Goal: Check status: Check status

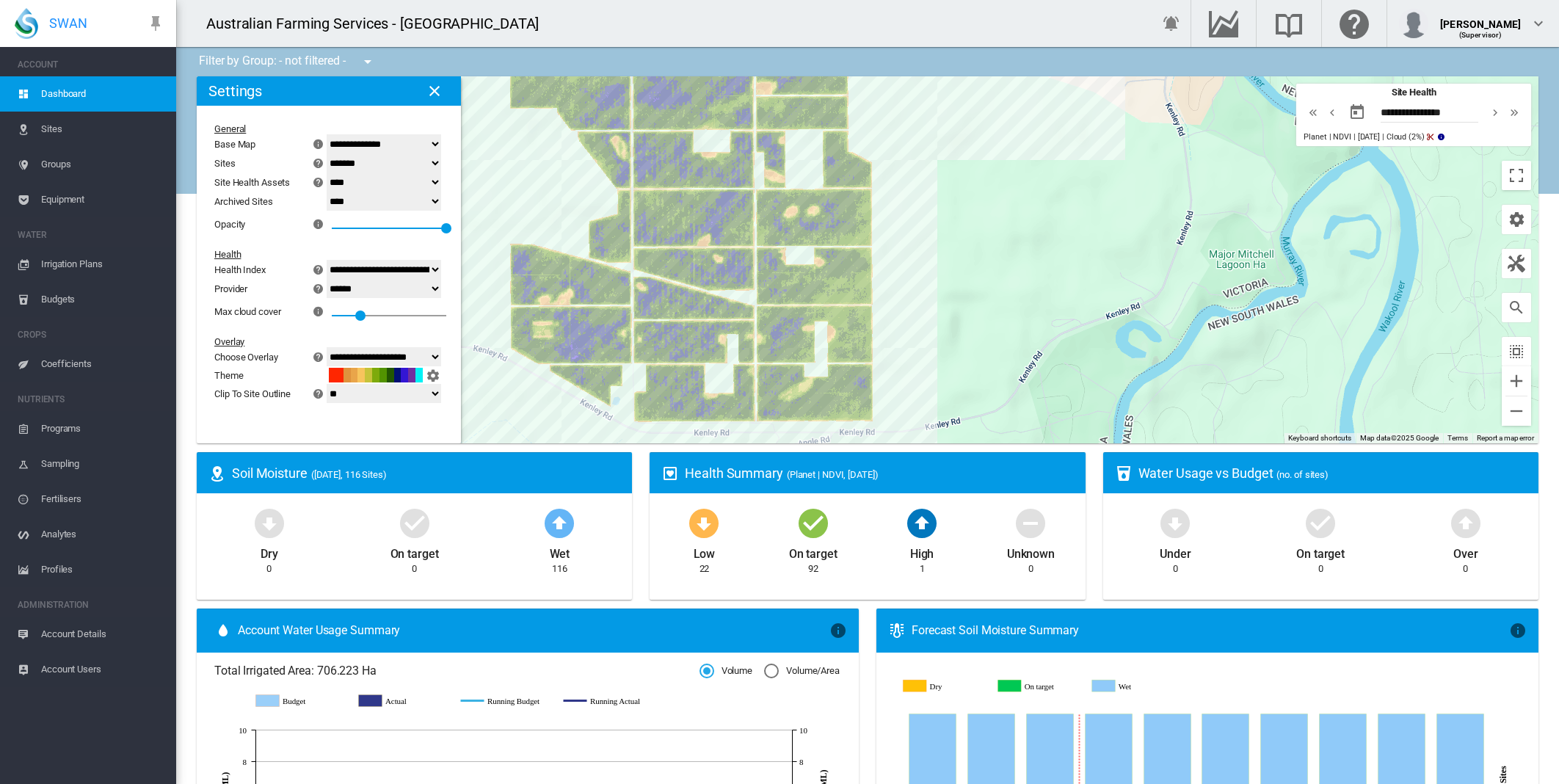
select select "**********"
select select "********"
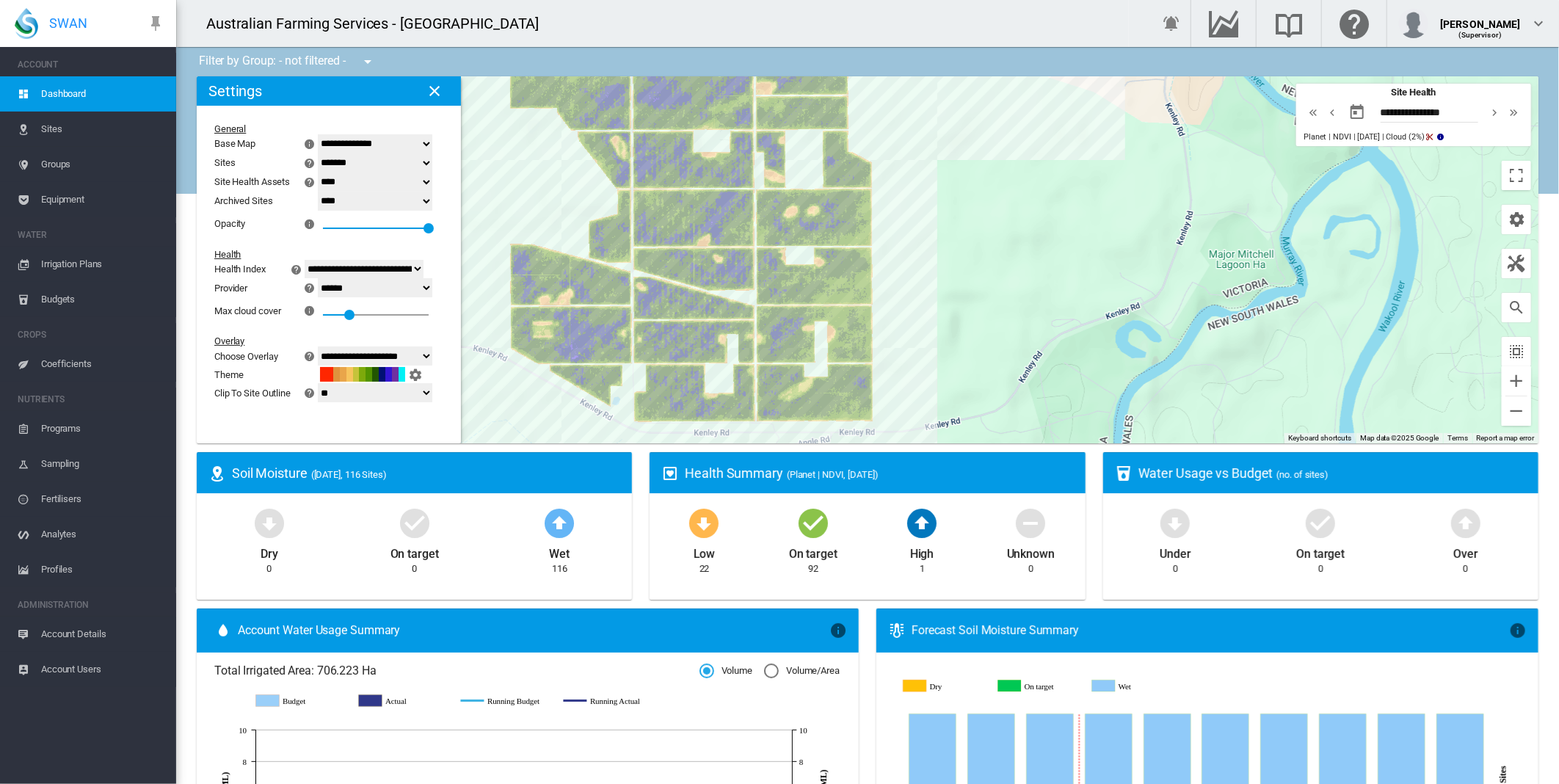
click at [1487, 110] on md-icon "icon-chevron-right" at bounding box center [1495, 112] width 16 height 18
type input "**********"
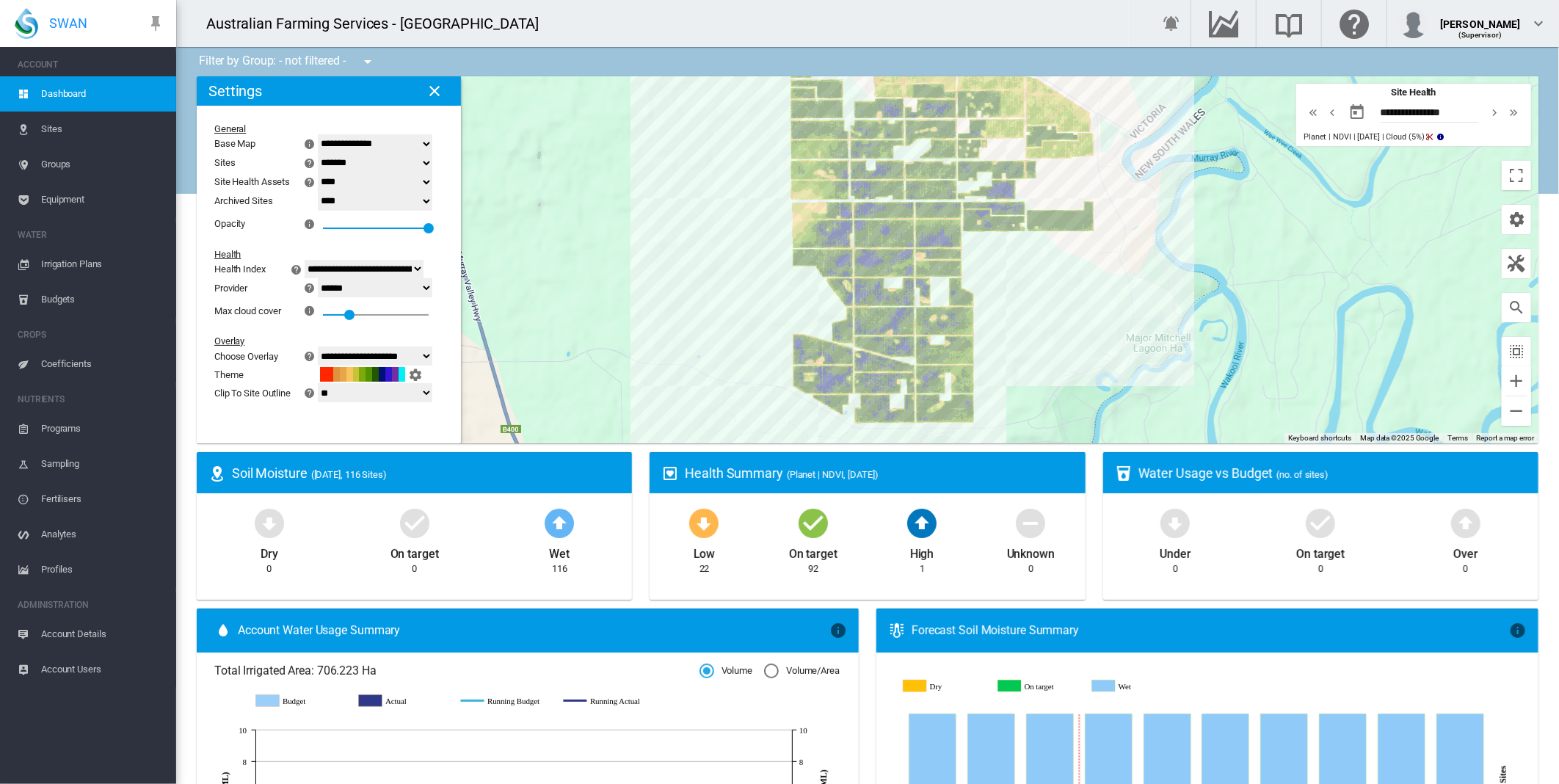
drag, startPoint x: 918, startPoint y: 201, endPoint x: 983, endPoint y: 303, distance: 121.0
click at [983, 303] on div at bounding box center [867, 260] width 1342 height 367
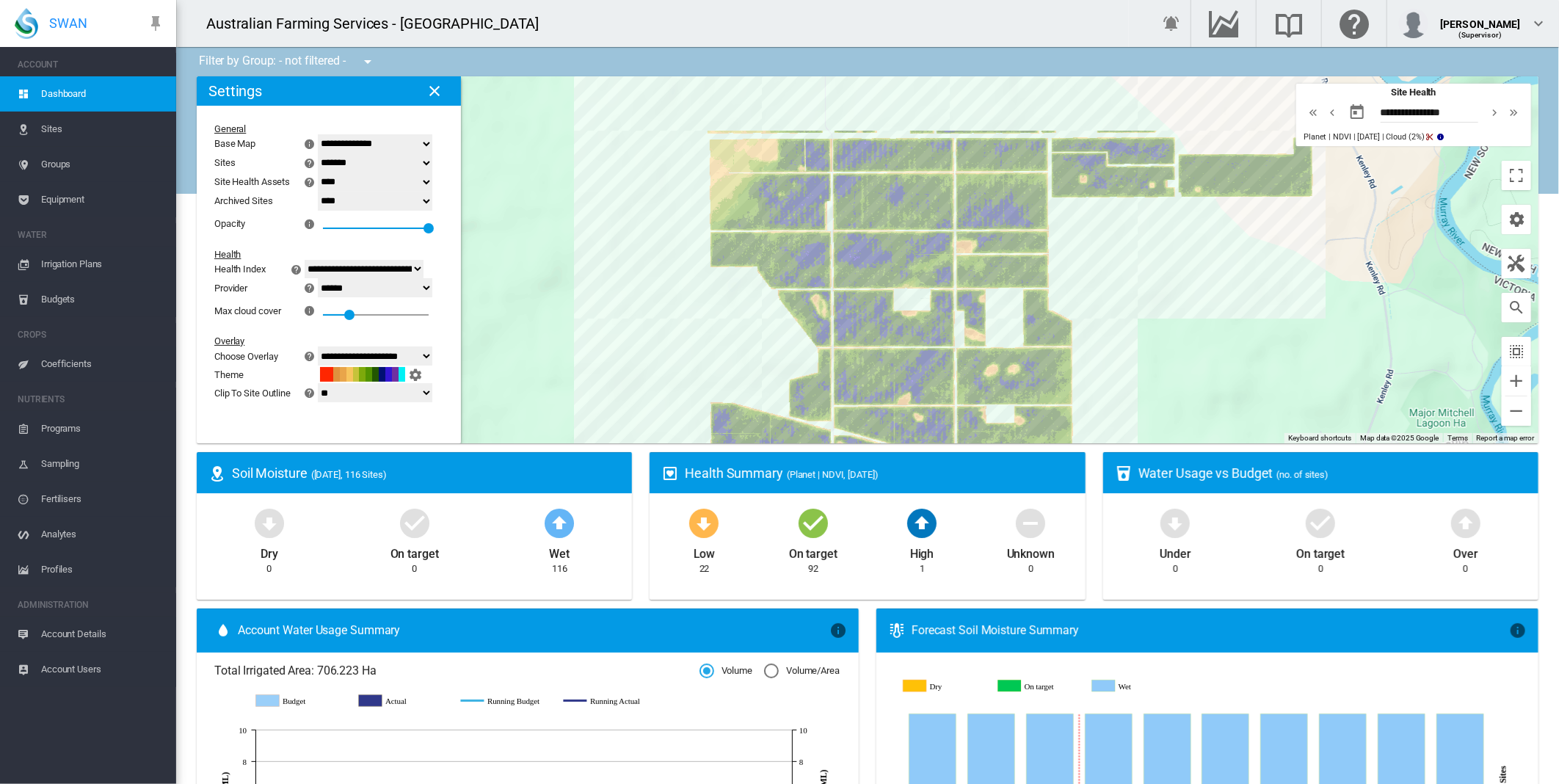
drag, startPoint x: 675, startPoint y: 236, endPoint x: 782, endPoint y: 340, distance: 149.2
click at [782, 340] on div at bounding box center [867, 260] width 1342 height 367
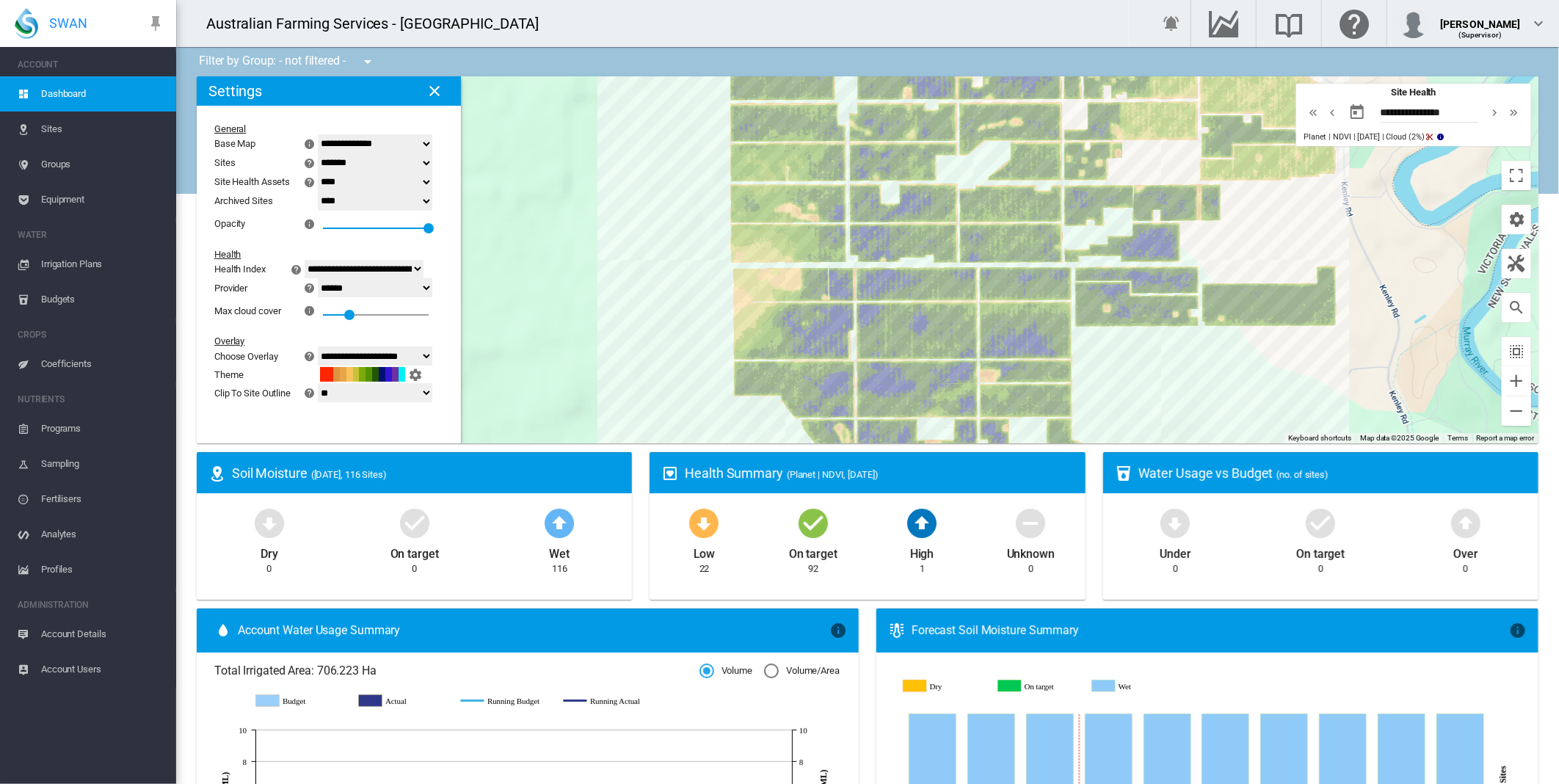
drag, startPoint x: 611, startPoint y: 191, endPoint x: 636, endPoint y: 319, distance: 130.4
click at [636, 319] on div at bounding box center [867, 260] width 1342 height 367
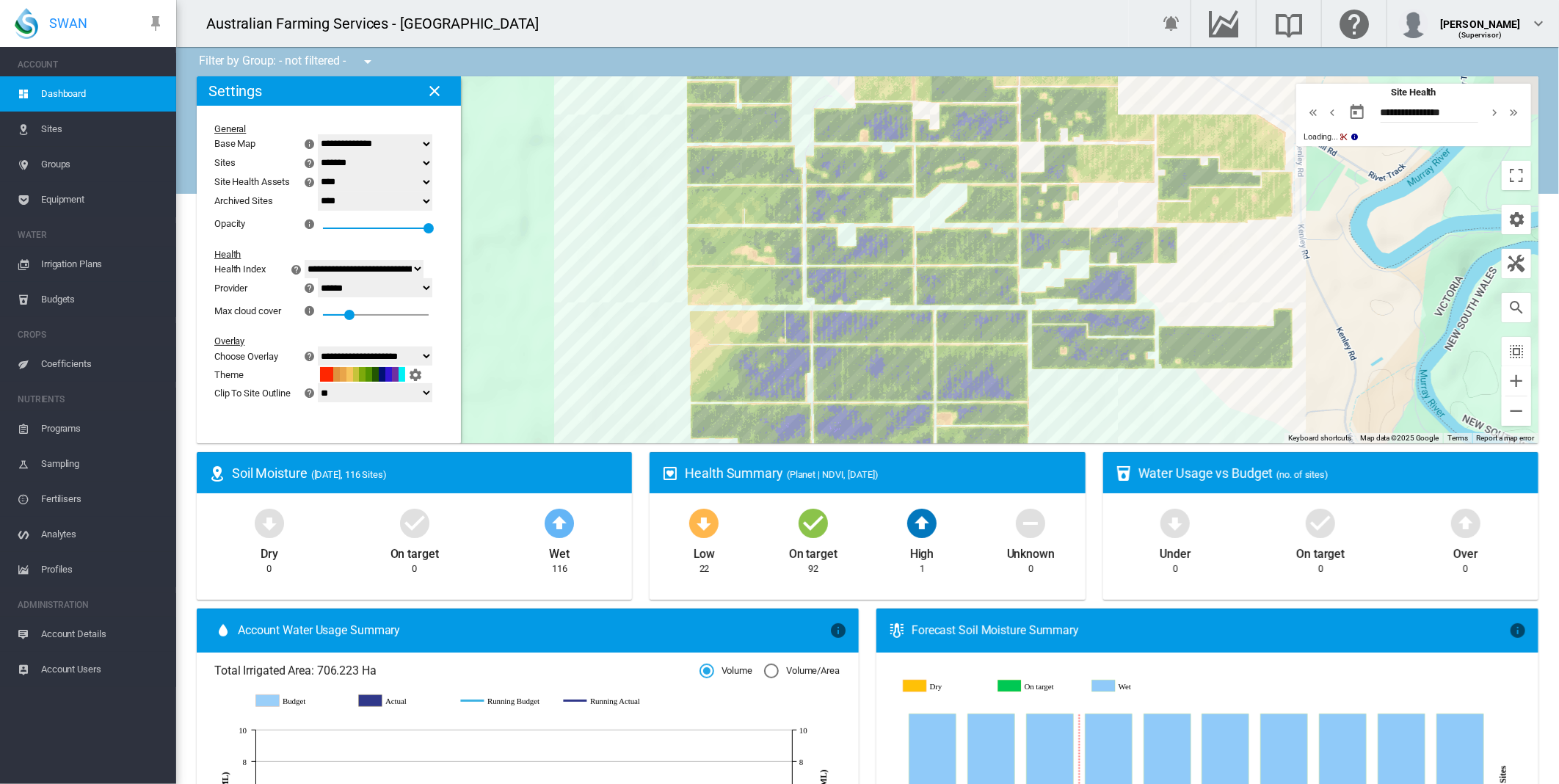
drag, startPoint x: 643, startPoint y: 226, endPoint x: 592, endPoint y: 267, distance: 65.4
click at [592, 267] on div at bounding box center [867, 260] width 1342 height 367
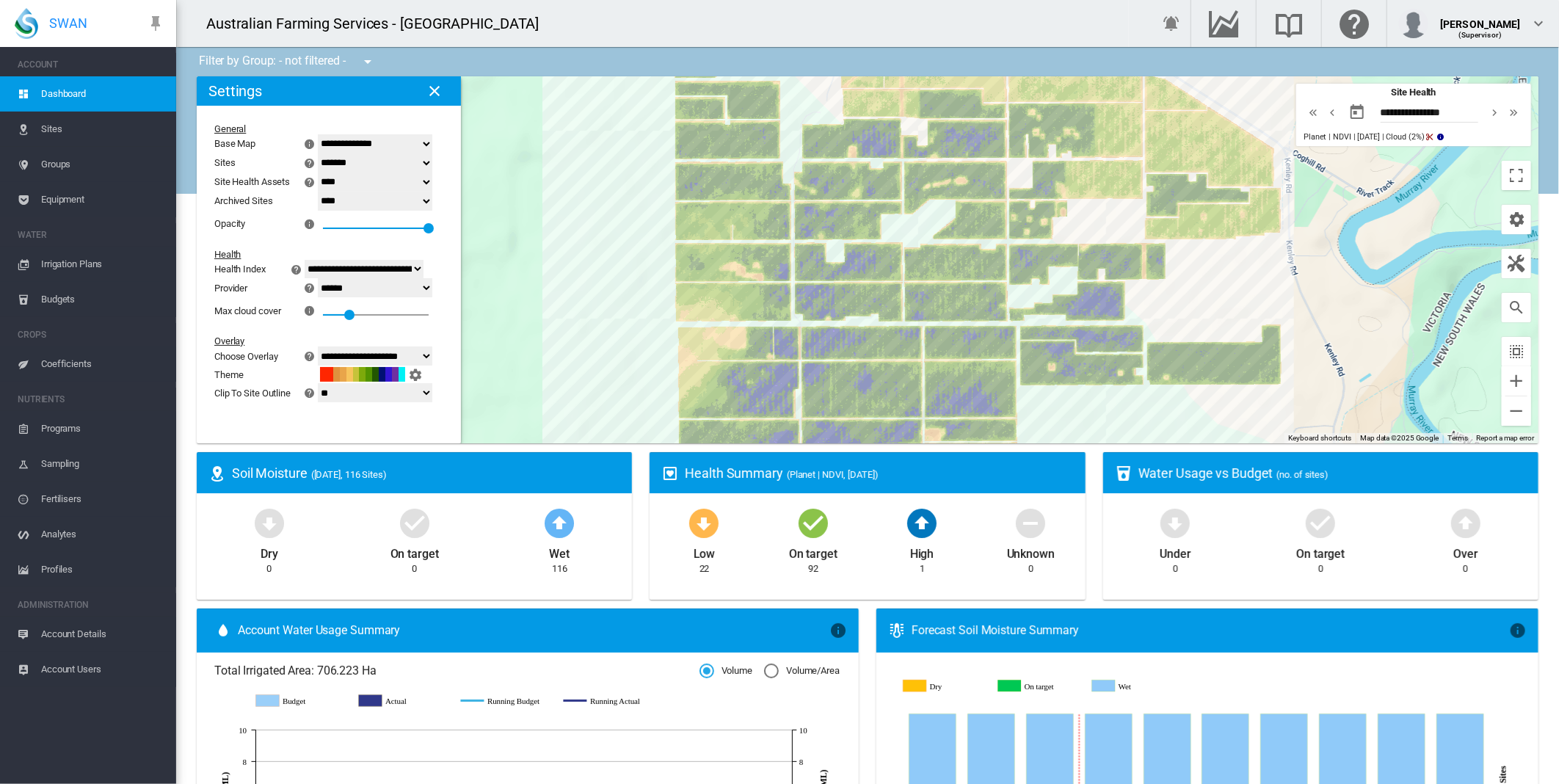
drag, startPoint x: 620, startPoint y: 247, endPoint x: 611, endPoint y: 263, distance: 18.4
click at [611, 263] on div at bounding box center [867, 260] width 1342 height 367
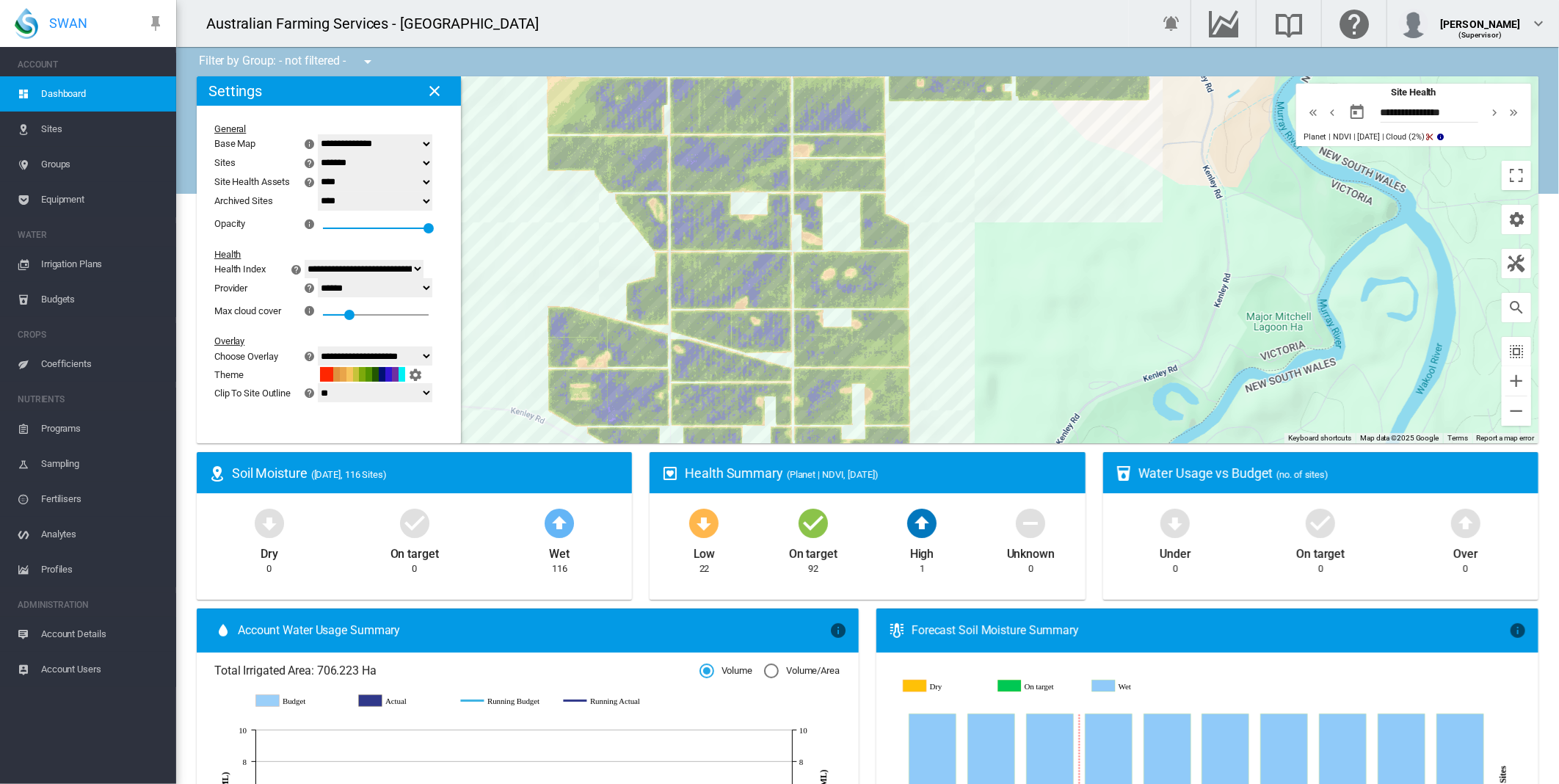
drag, startPoint x: 811, startPoint y: 357, endPoint x: 932, endPoint y: 140, distance: 248.5
click at [932, 140] on div at bounding box center [867, 260] width 1342 height 367
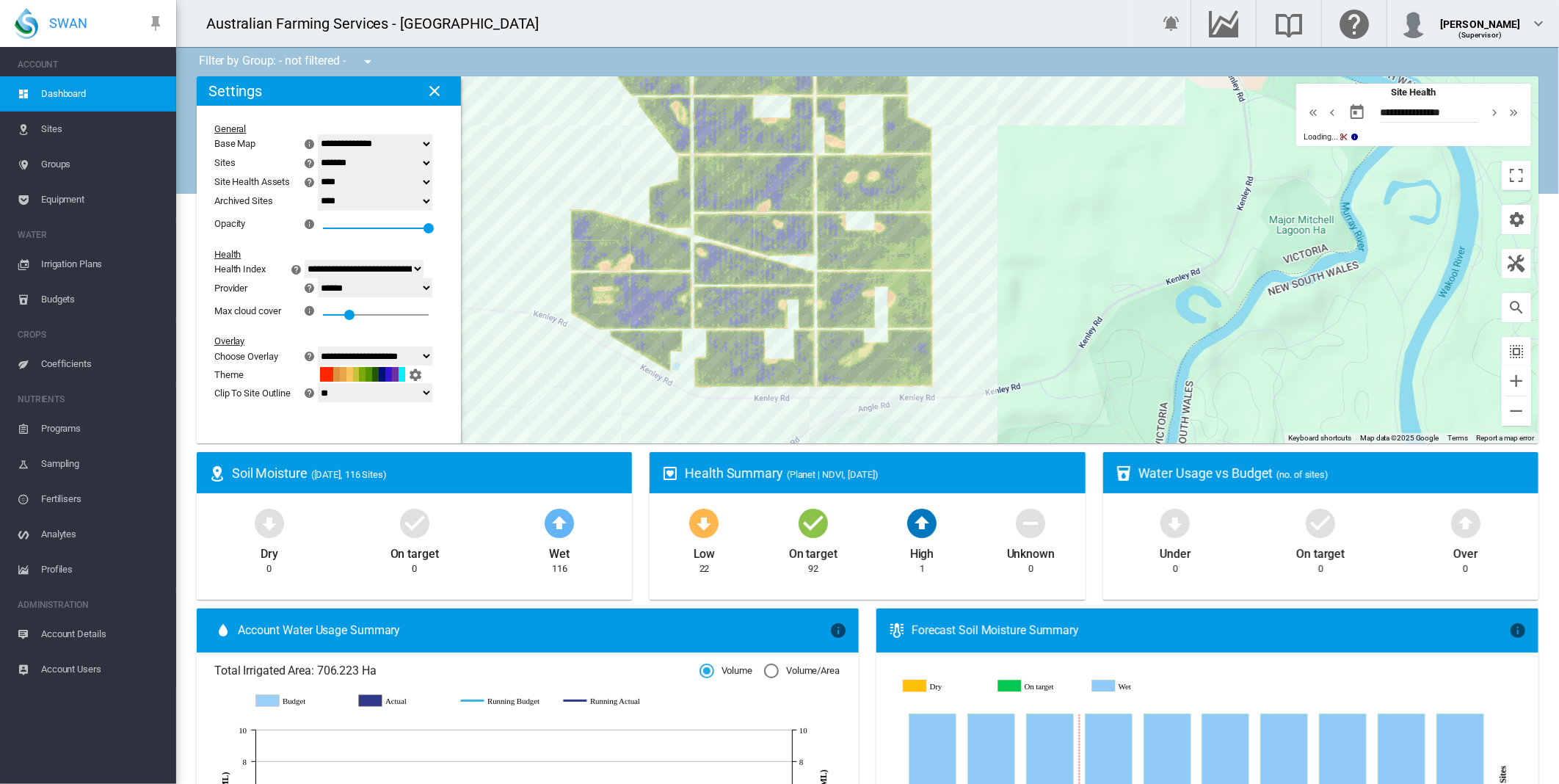
drag, startPoint x: 938, startPoint y: 299, endPoint x: 956, endPoint y: 210, distance: 90.8
click at [956, 210] on div at bounding box center [867, 260] width 1342 height 367
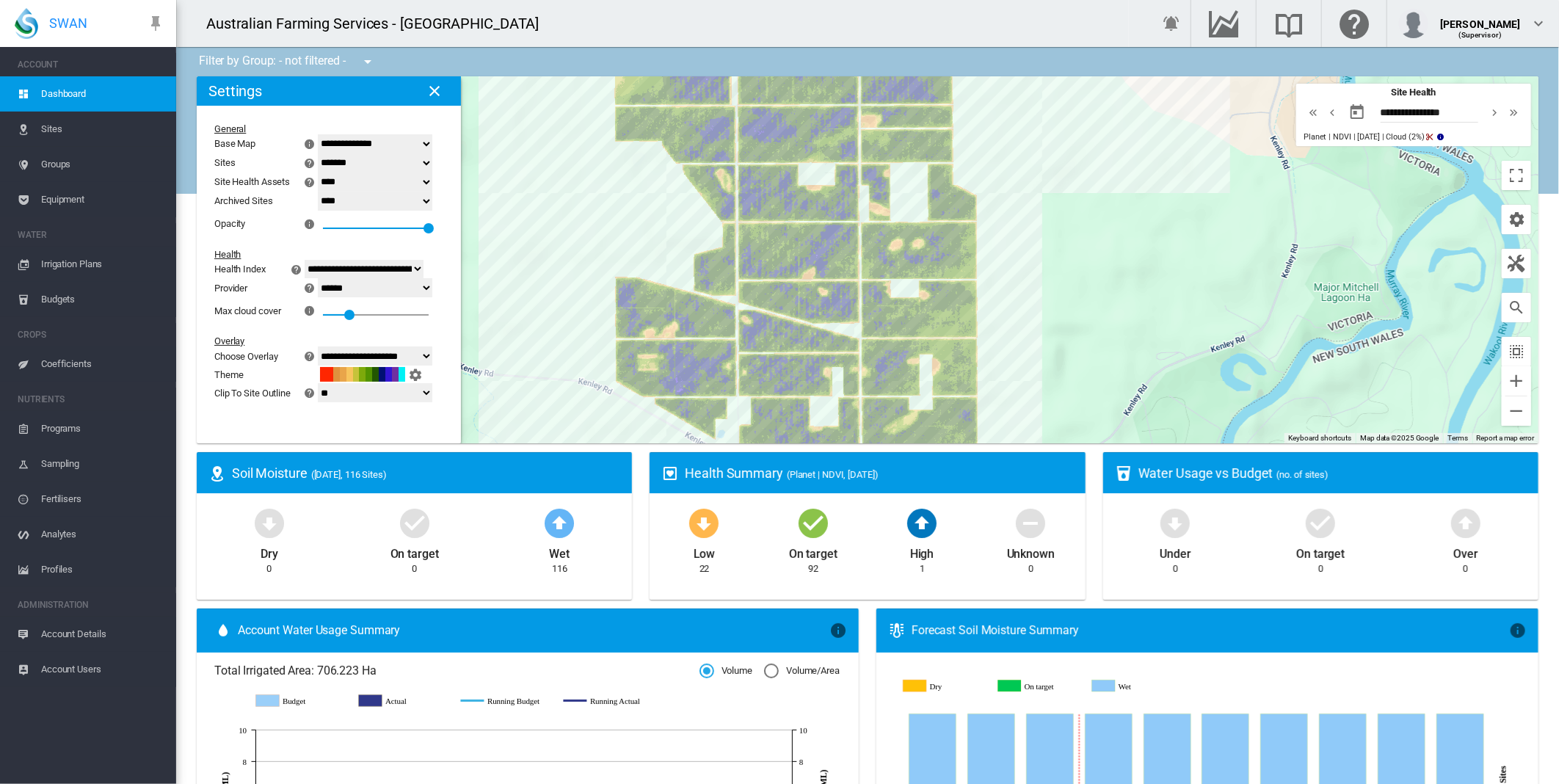
drag, startPoint x: 545, startPoint y: 144, endPoint x: 614, endPoint y: 254, distance: 129.8
click at [612, 252] on div at bounding box center [867, 260] width 1342 height 367
